Goal: Contribute content: Add original content to the website for others to see

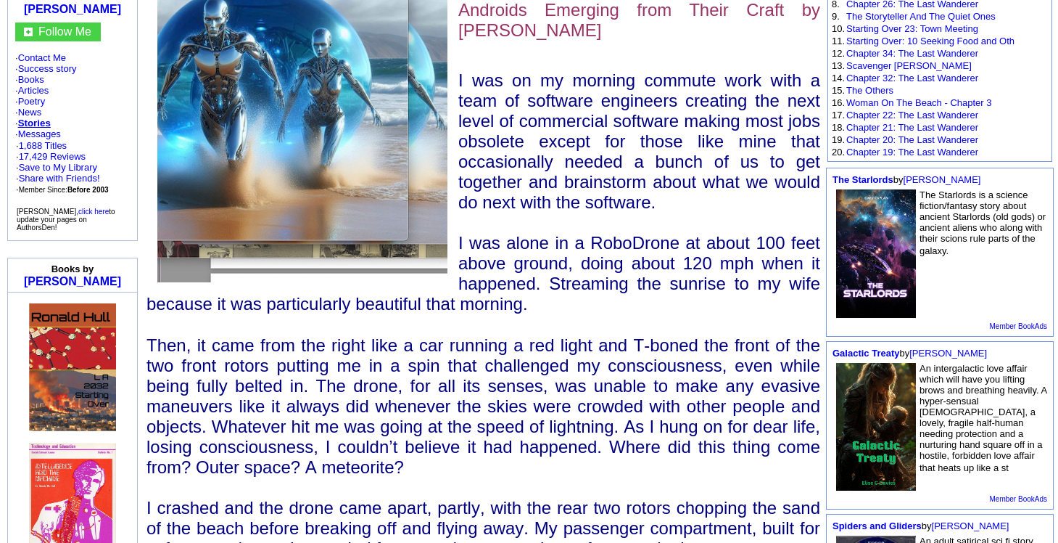
scroll to position [278, 0]
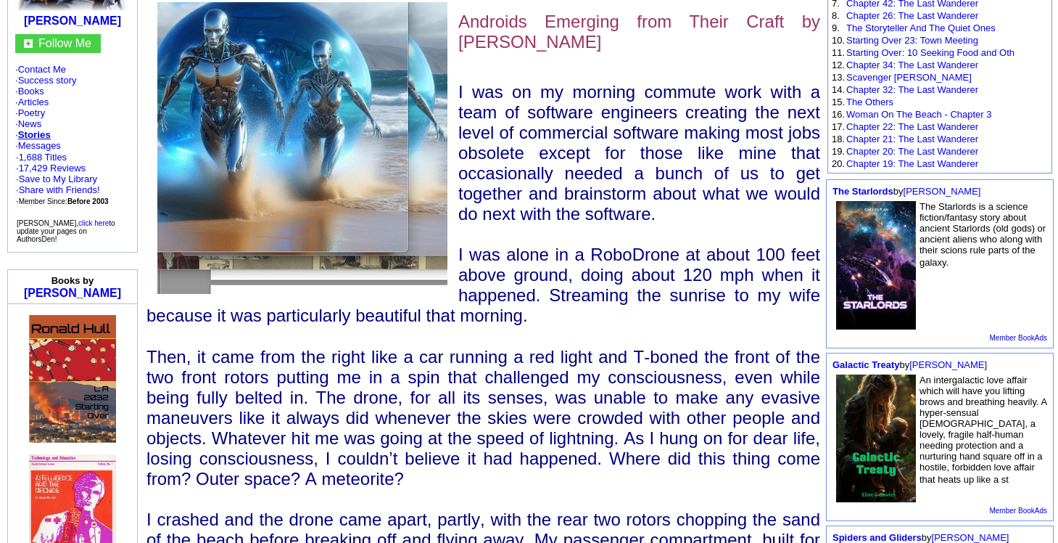
click at [342, 243] on img at bounding box center [302, 148] width 290 height 292
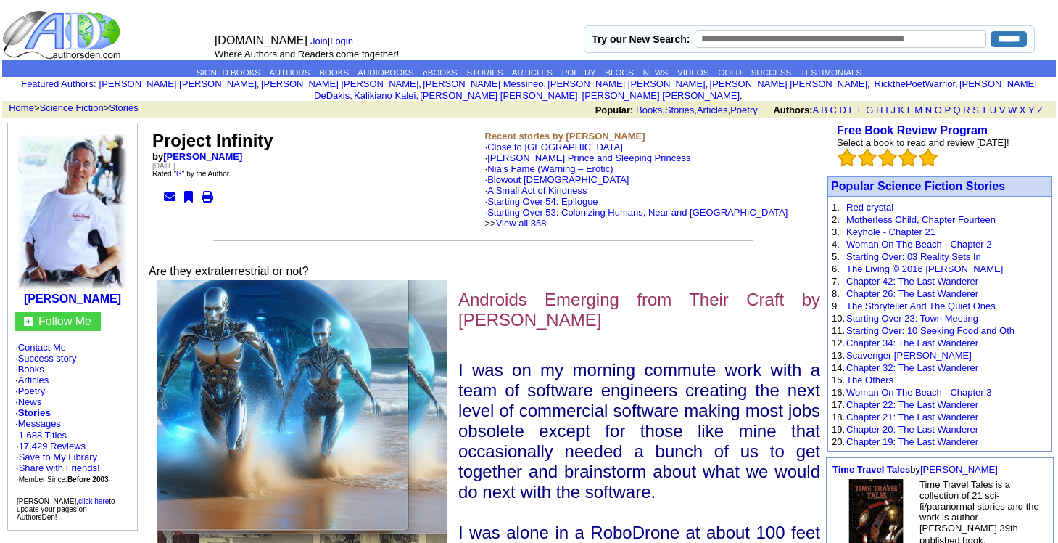
scroll to position [278, 0]
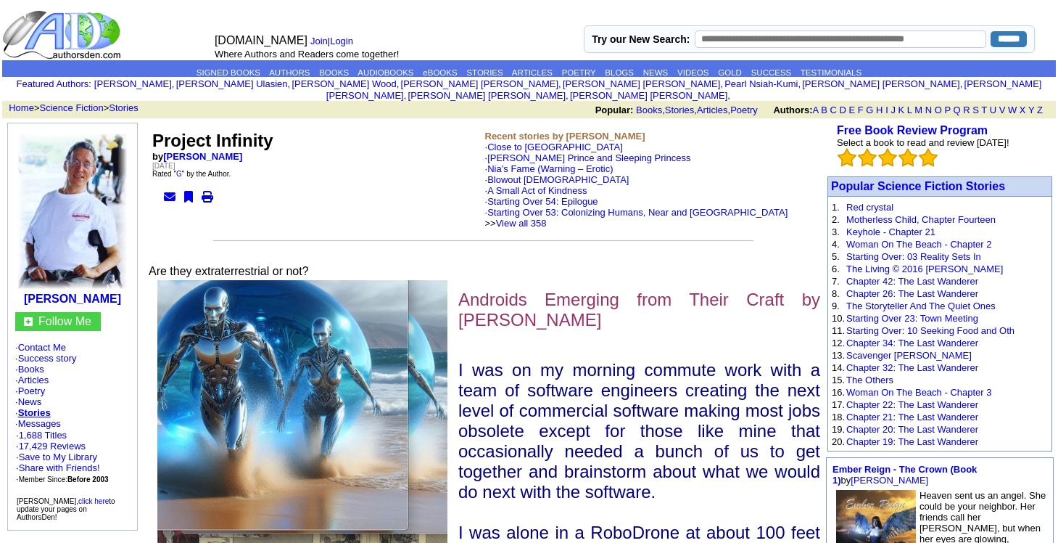
scroll to position [278, 0]
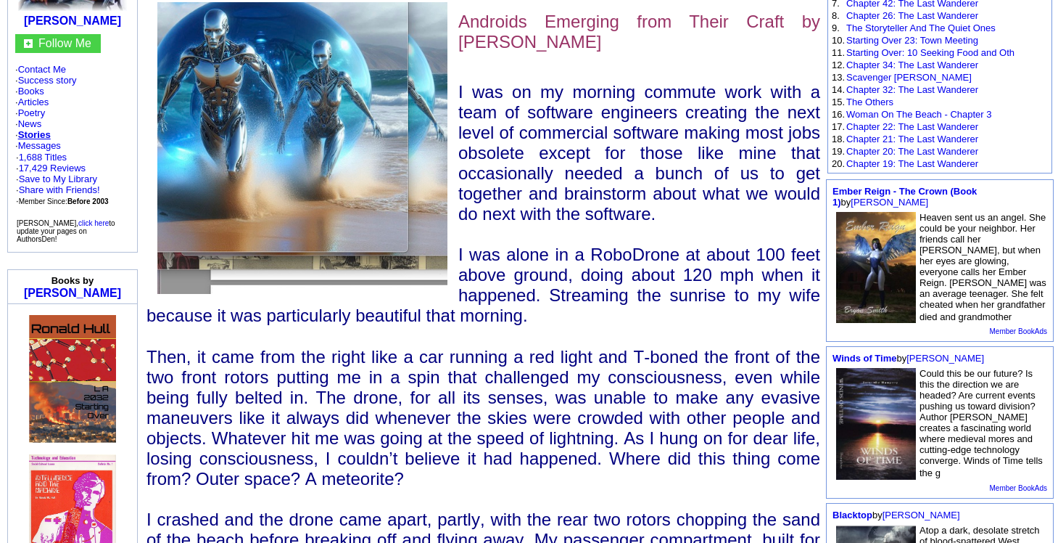
click at [292, 99] on img at bounding box center [302, 148] width 290 height 292
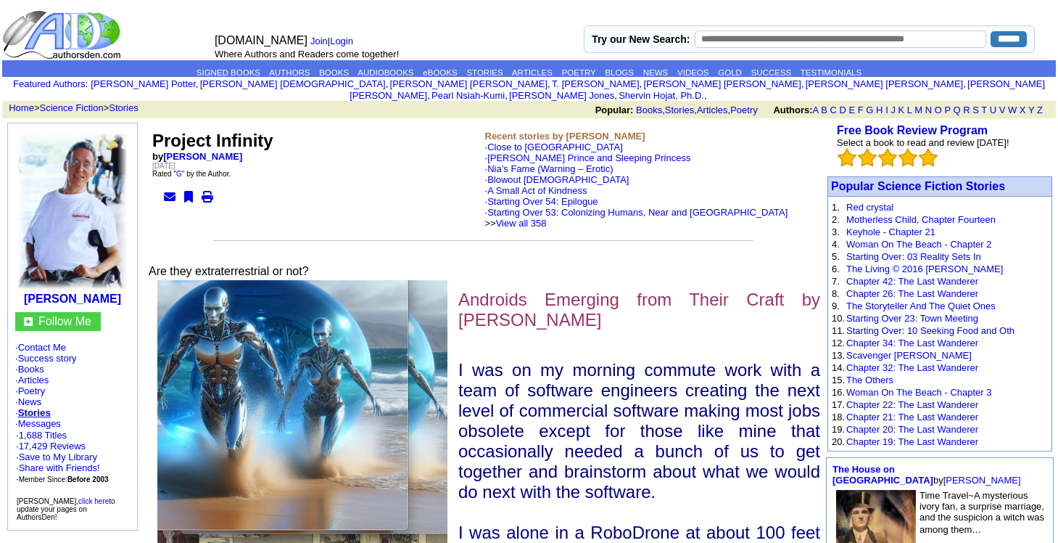
scroll to position [278, 0]
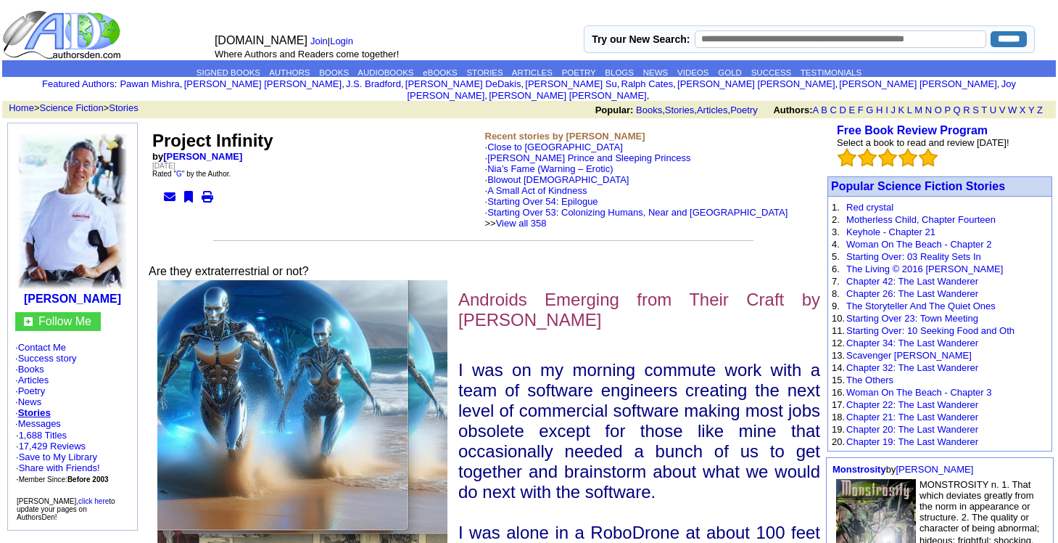
scroll to position [278, 0]
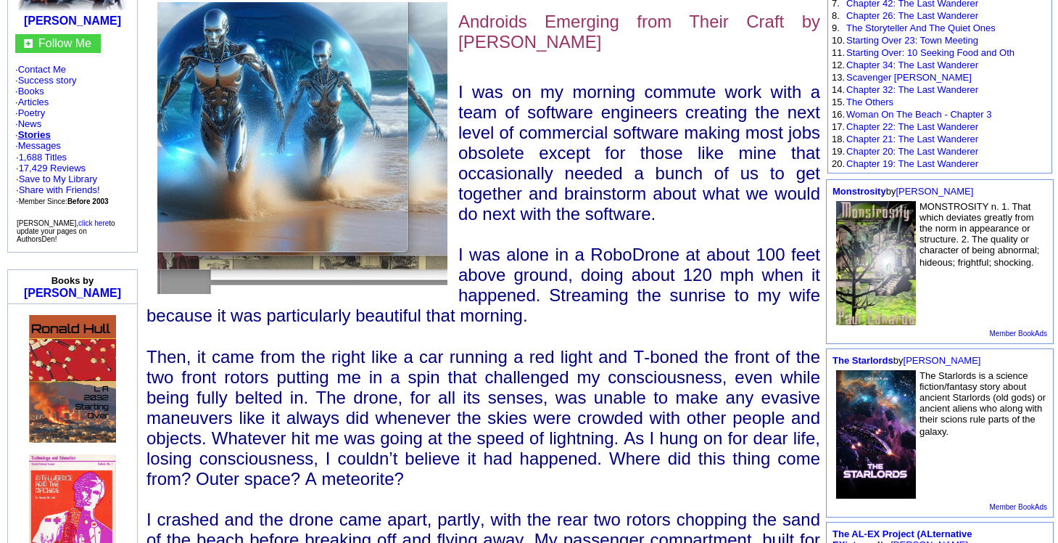
click at [276, 142] on img at bounding box center [302, 148] width 290 height 292
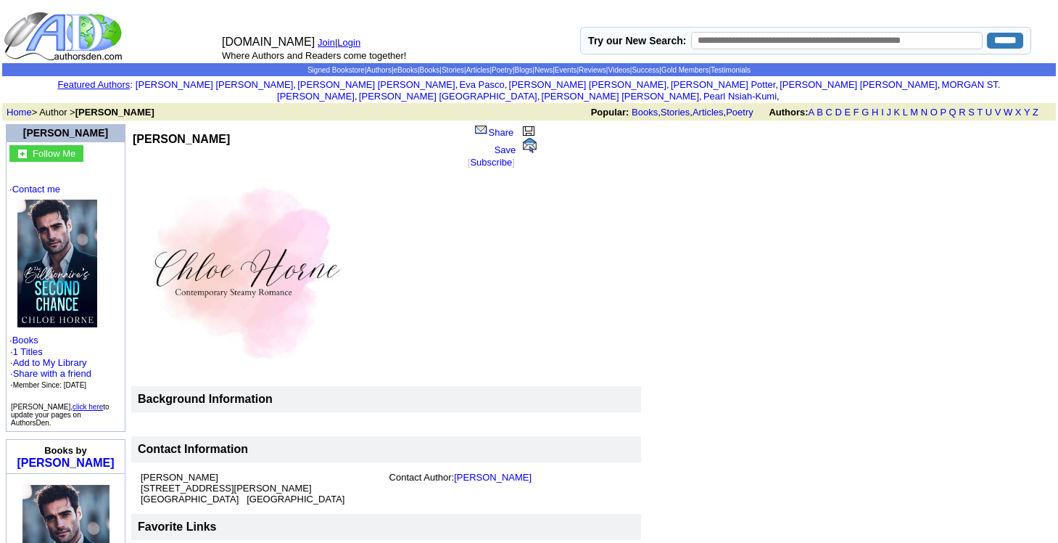
click at [27, 239] on img at bounding box center [57, 263] width 80 height 128
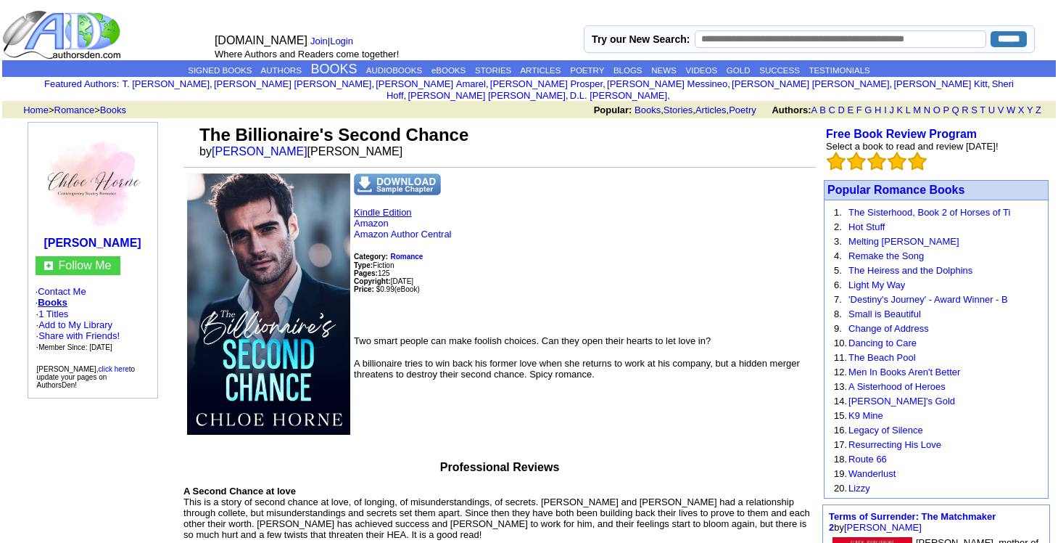
click at [400, 211] on link "Kindle Edition" at bounding box center [383, 212] width 58 height 11
click at [376, 215] on link "Kindle Edition" at bounding box center [383, 212] width 58 height 11
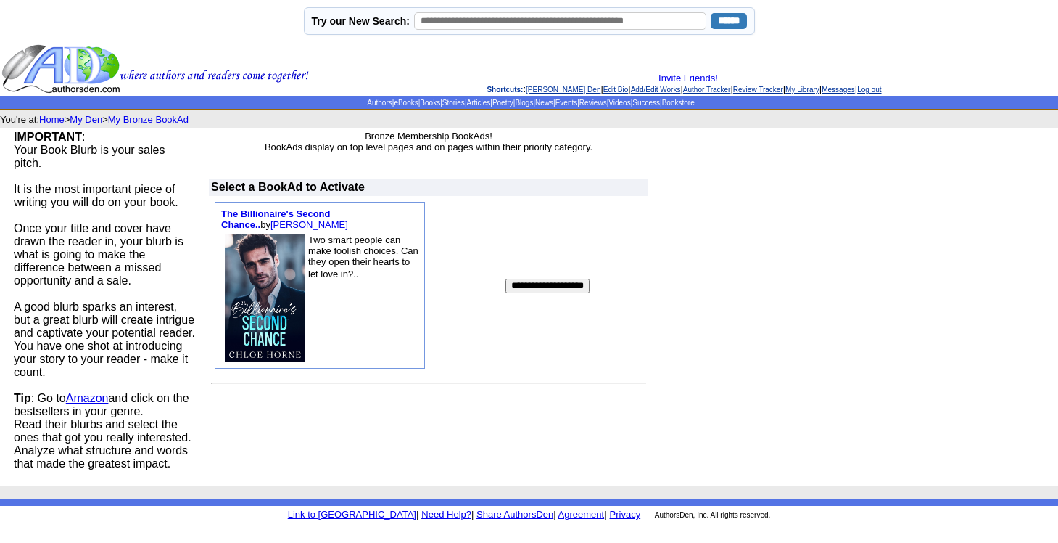
click at [535, 293] on input "**********" at bounding box center [548, 286] width 84 height 15
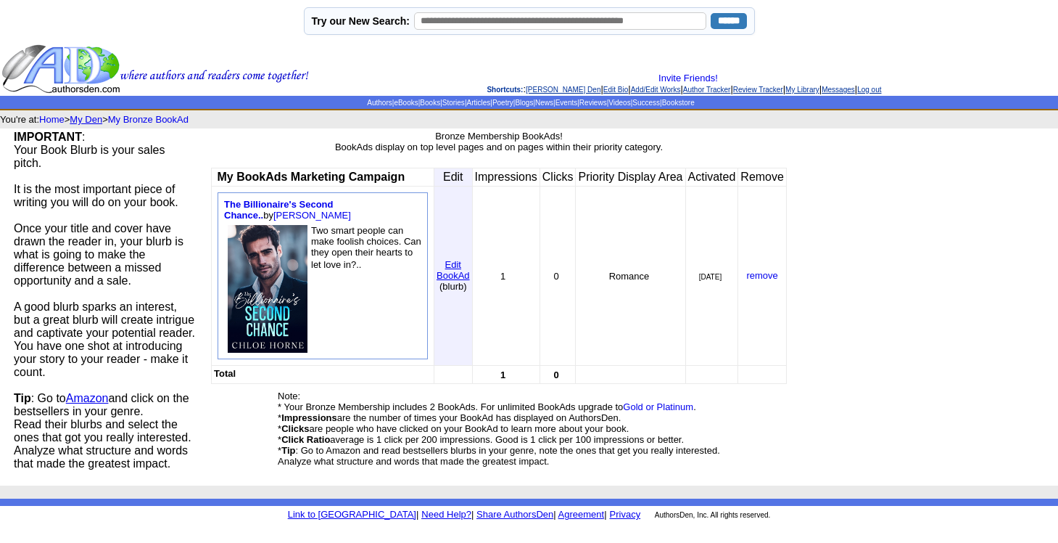
click at [100, 125] on link "My Den" at bounding box center [86, 119] width 33 height 11
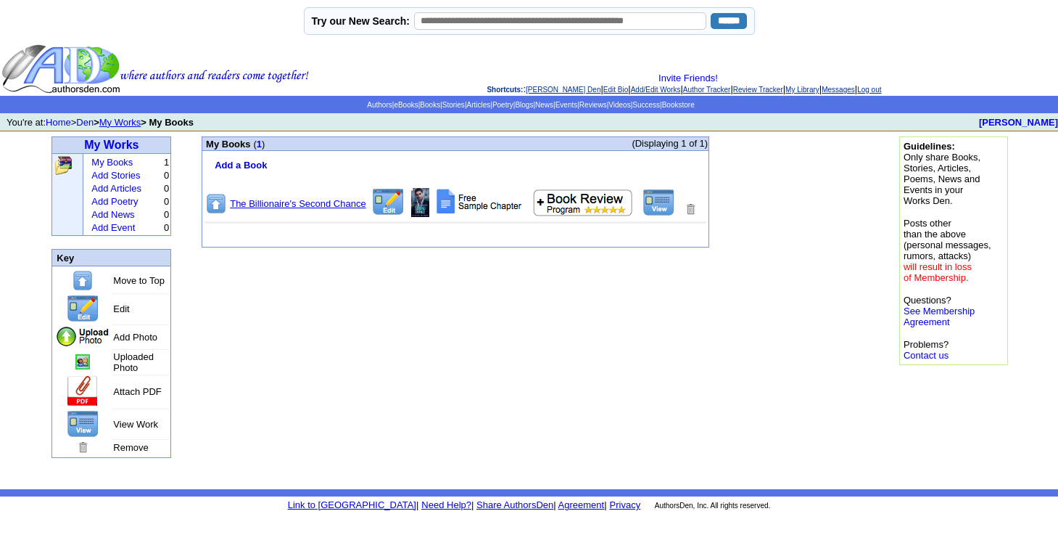
click at [307, 209] on link "The Billionaire's Second Chance" at bounding box center [298, 203] width 136 height 11
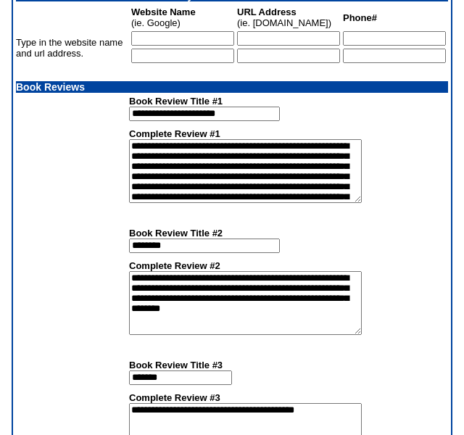
scroll to position [1500, 0]
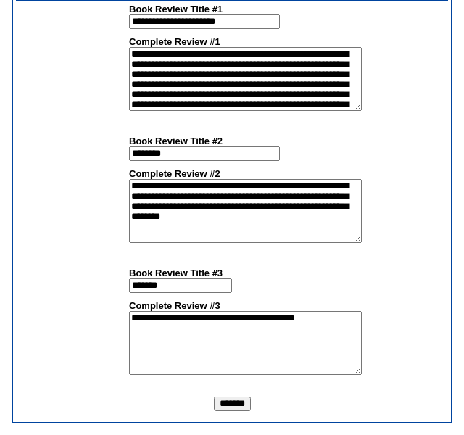
click at [251, 402] on input "*******" at bounding box center [232, 404] width 37 height 15
